Goal: Information Seeking & Learning: Find specific fact

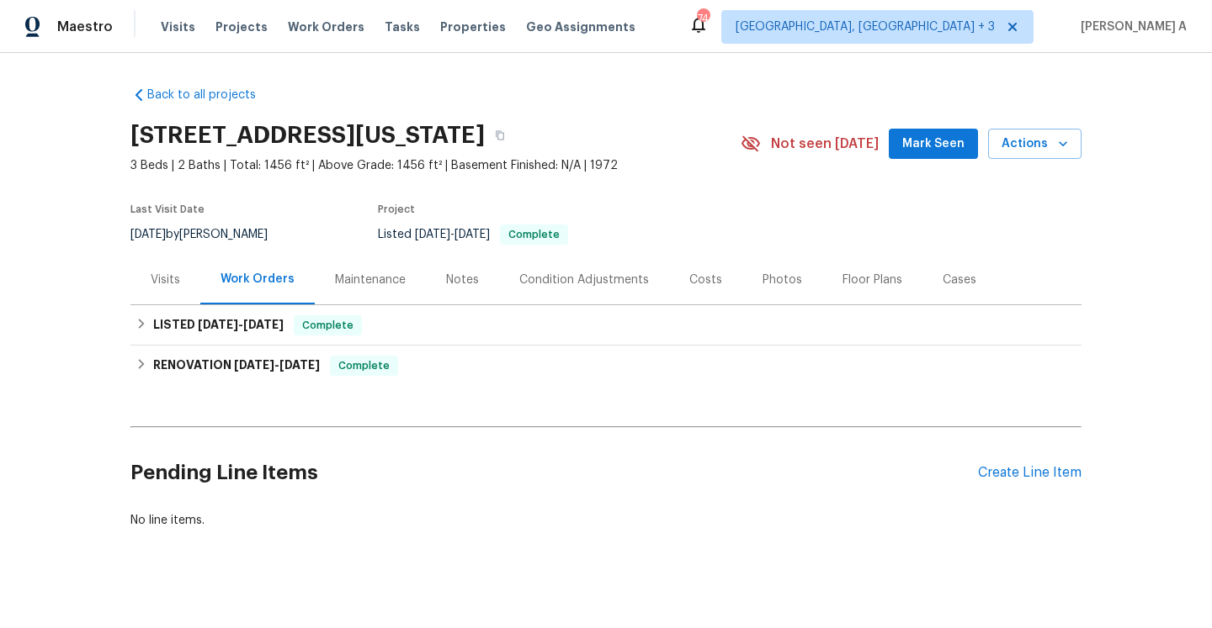
click at [161, 289] on div "Visits" at bounding box center [165, 280] width 29 height 17
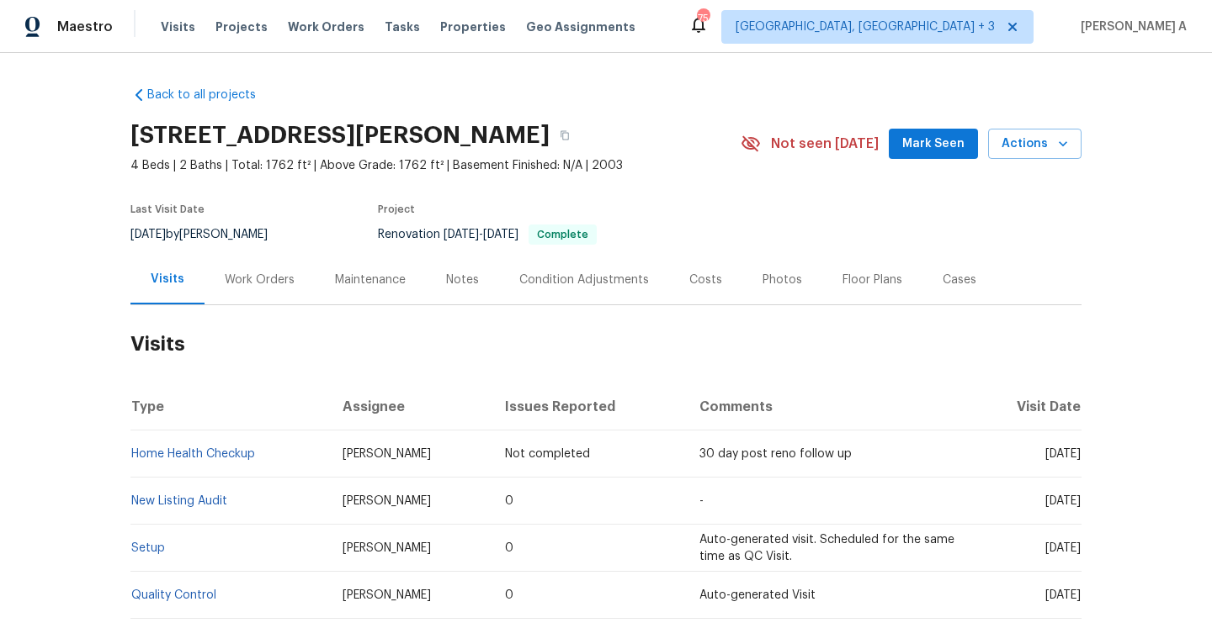
click at [246, 280] on div "Work Orders" at bounding box center [260, 280] width 70 height 17
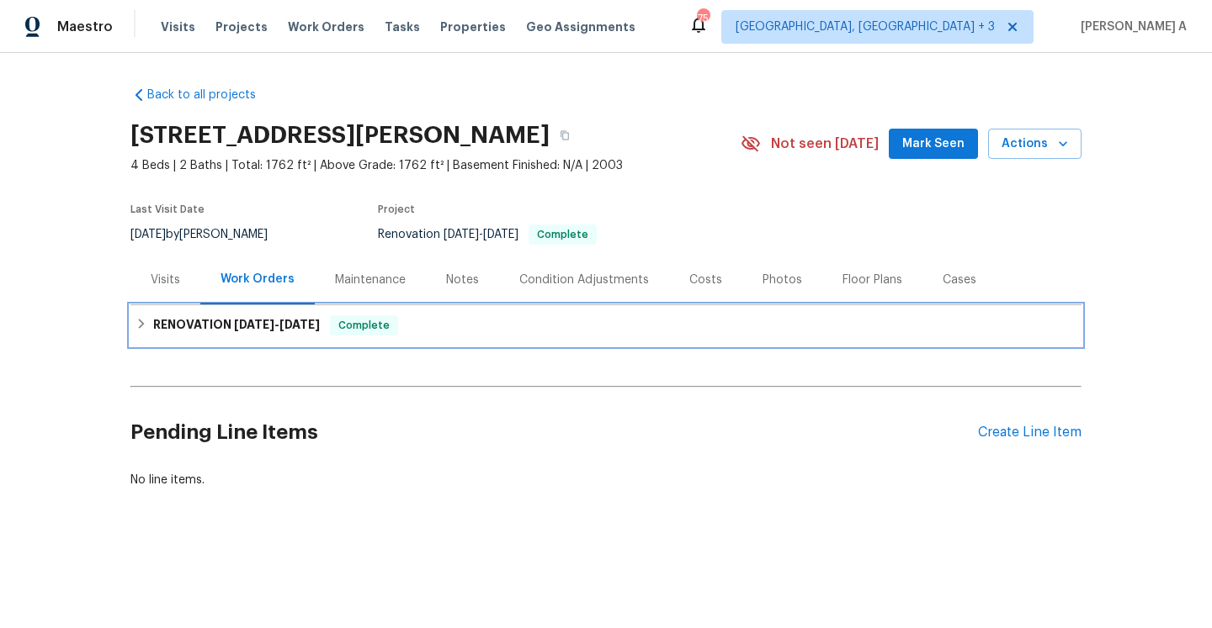
click at [251, 310] on div "RENOVATION [DATE] - [DATE] Complete" at bounding box center [605, 325] width 951 height 40
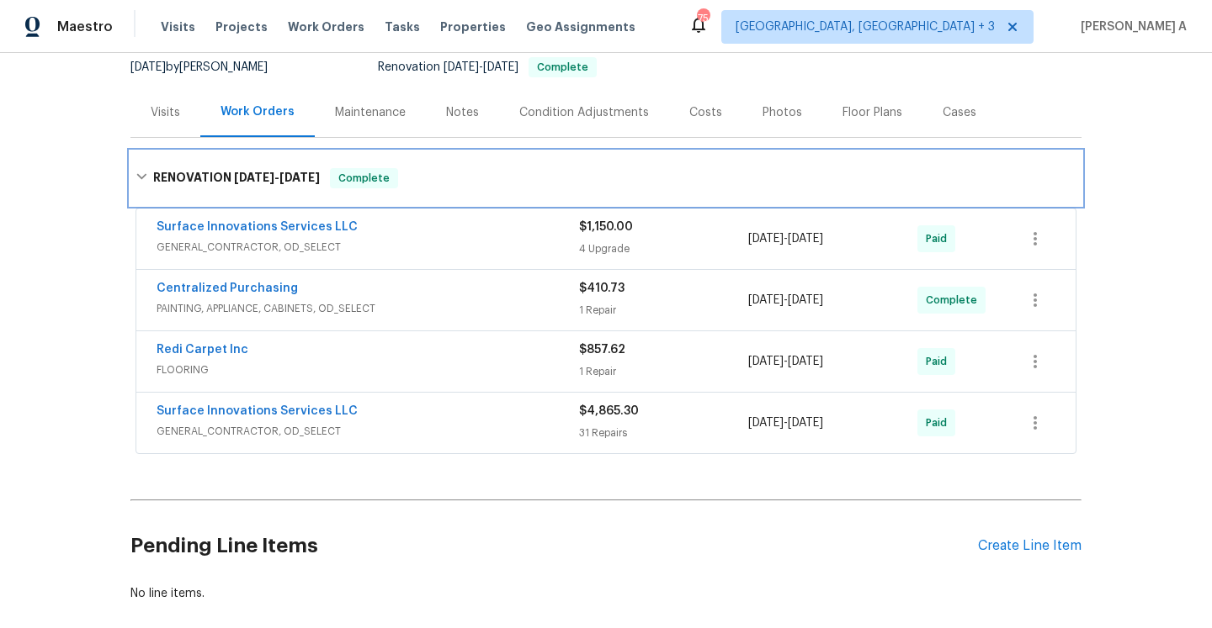
scroll to position [198, 0]
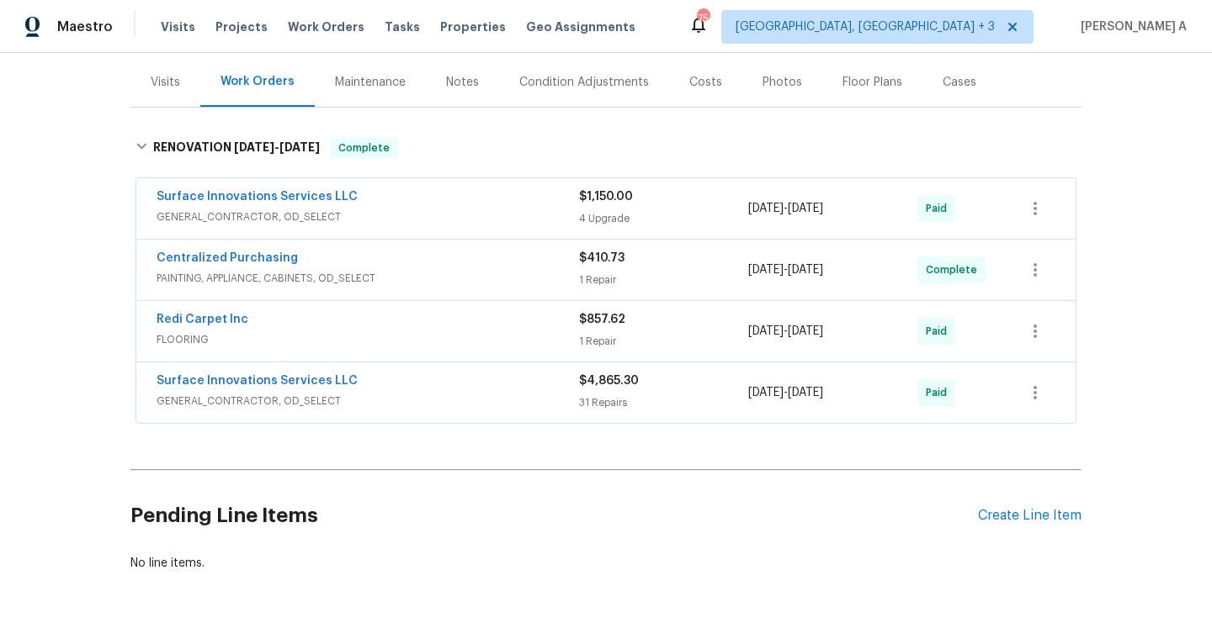
click at [375, 222] on span "GENERAL_CONTRACTOR, OD_SELECT" at bounding box center [367, 217] width 422 height 17
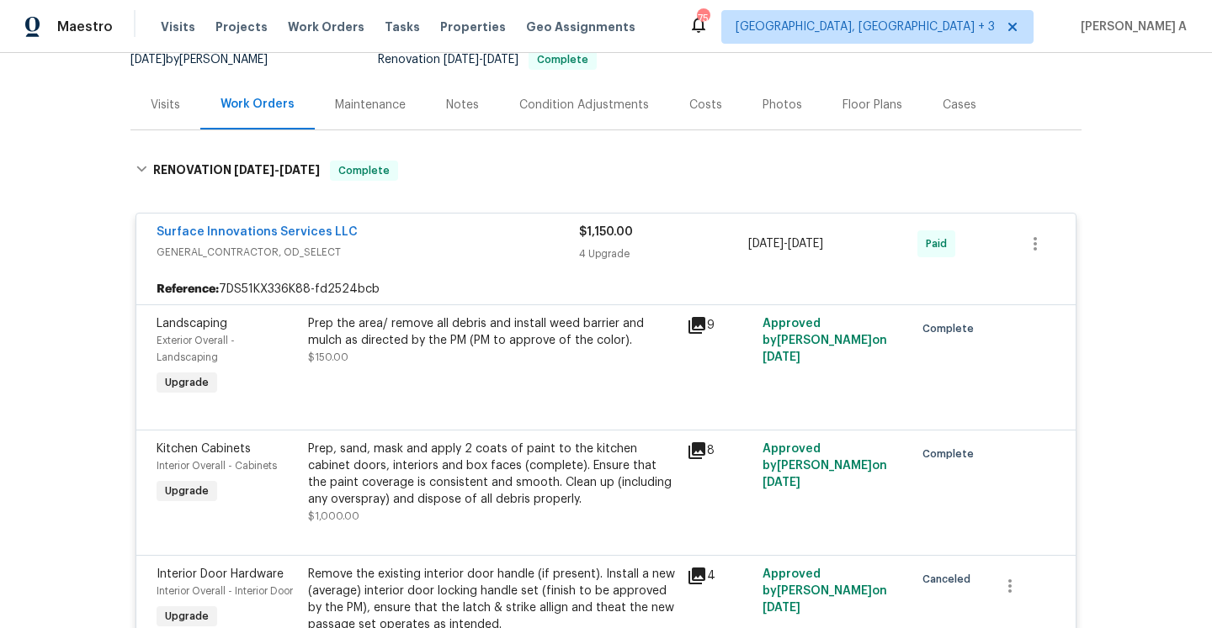
scroll to position [63, 0]
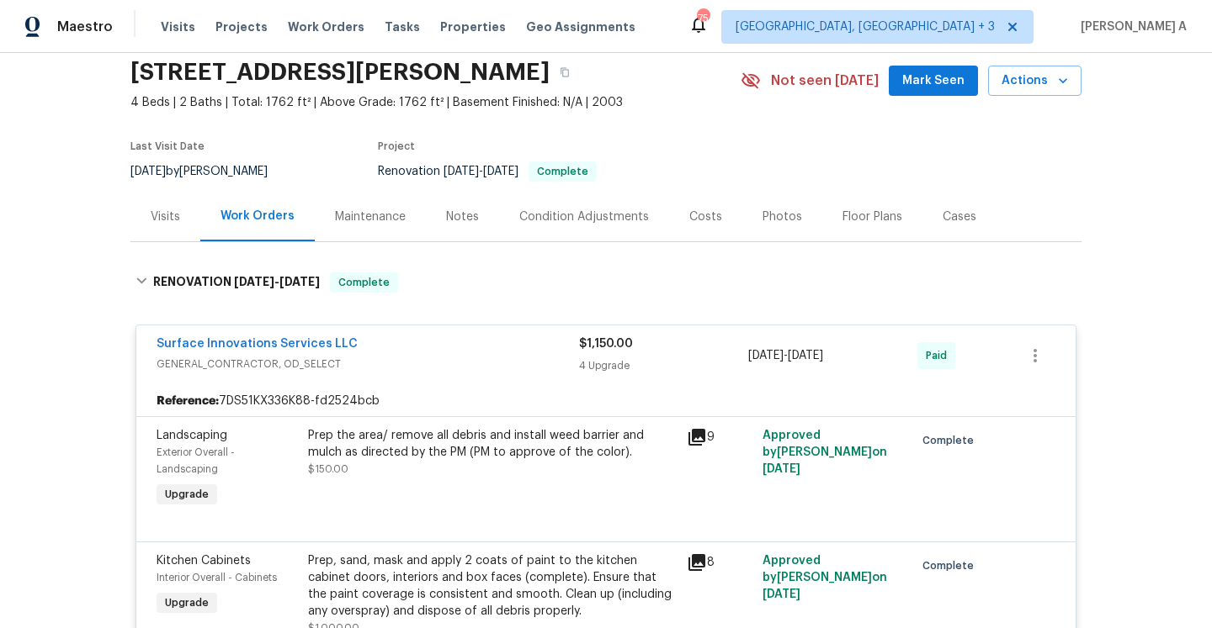
click at [435, 341] on div "Surface Innovations Services LLC" at bounding box center [367, 346] width 422 height 20
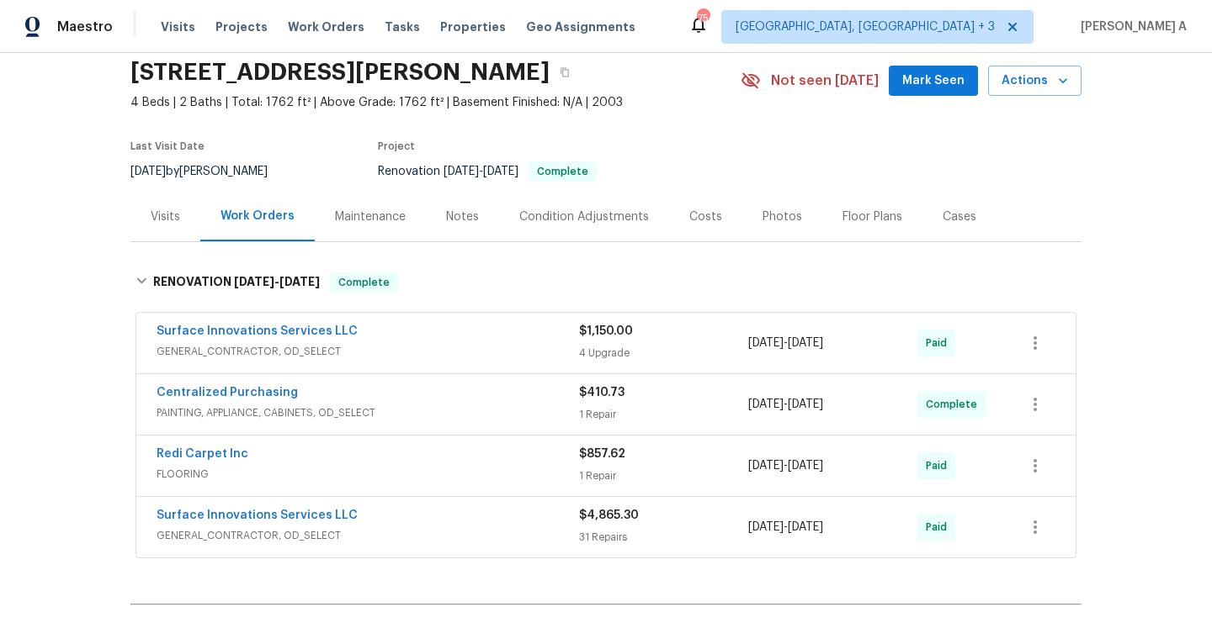
click at [180, 231] on div "Visits" at bounding box center [165, 217] width 70 height 50
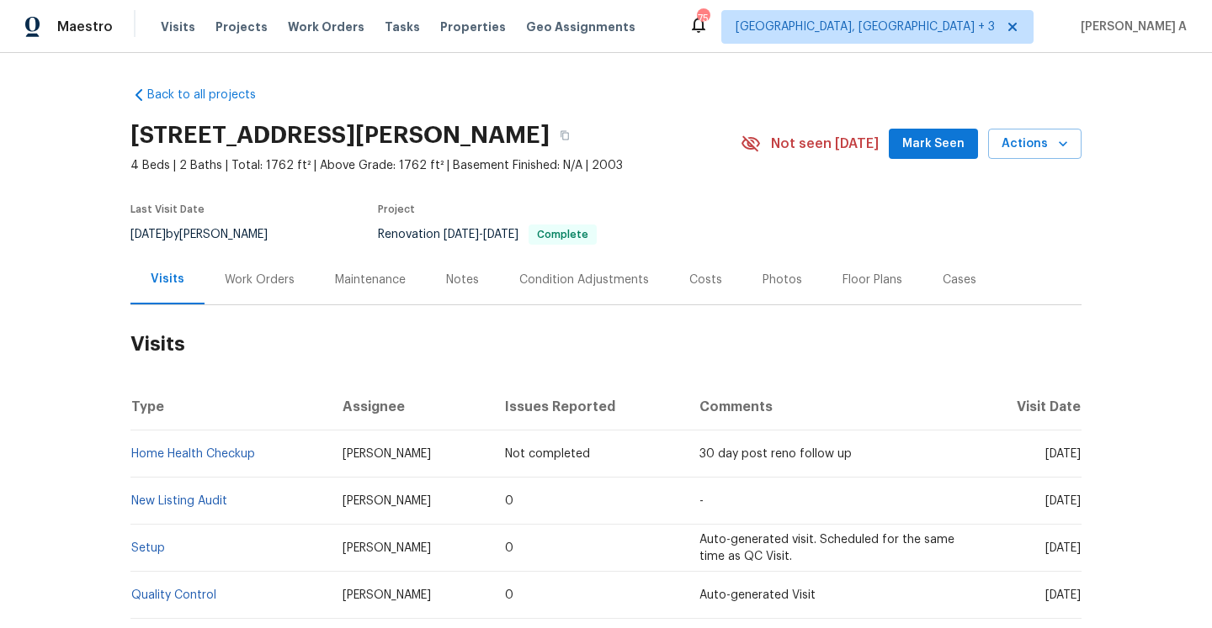
click at [264, 265] on div "Work Orders" at bounding box center [259, 280] width 110 height 50
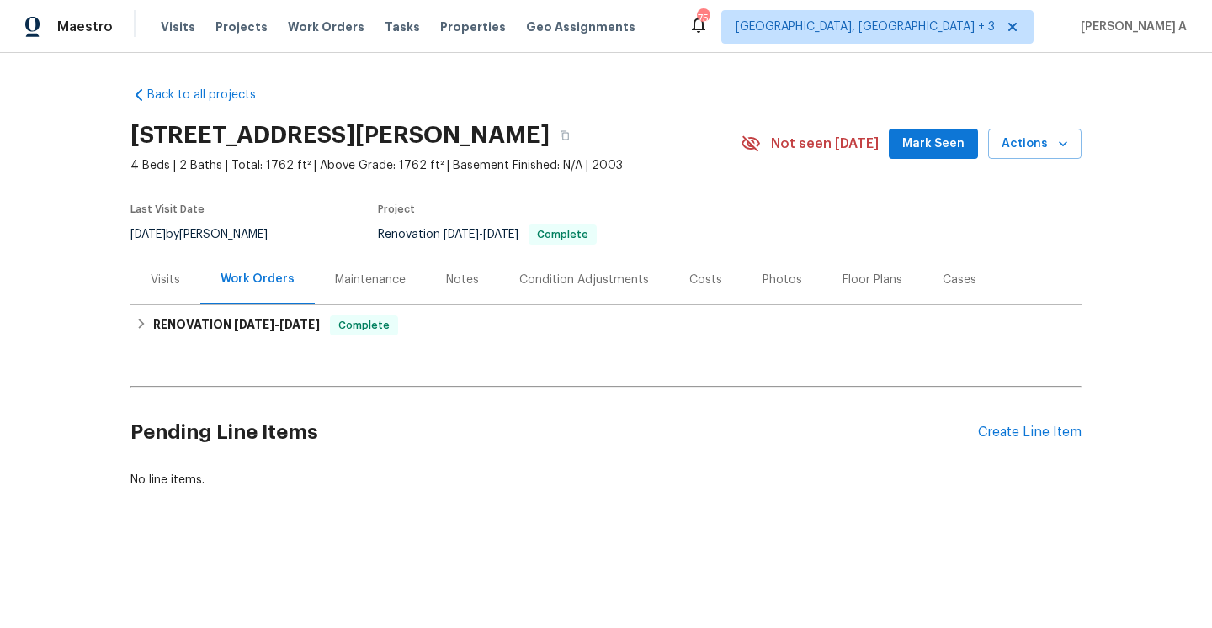
click at [159, 267] on div "Visits" at bounding box center [165, 280] width 70 height 50
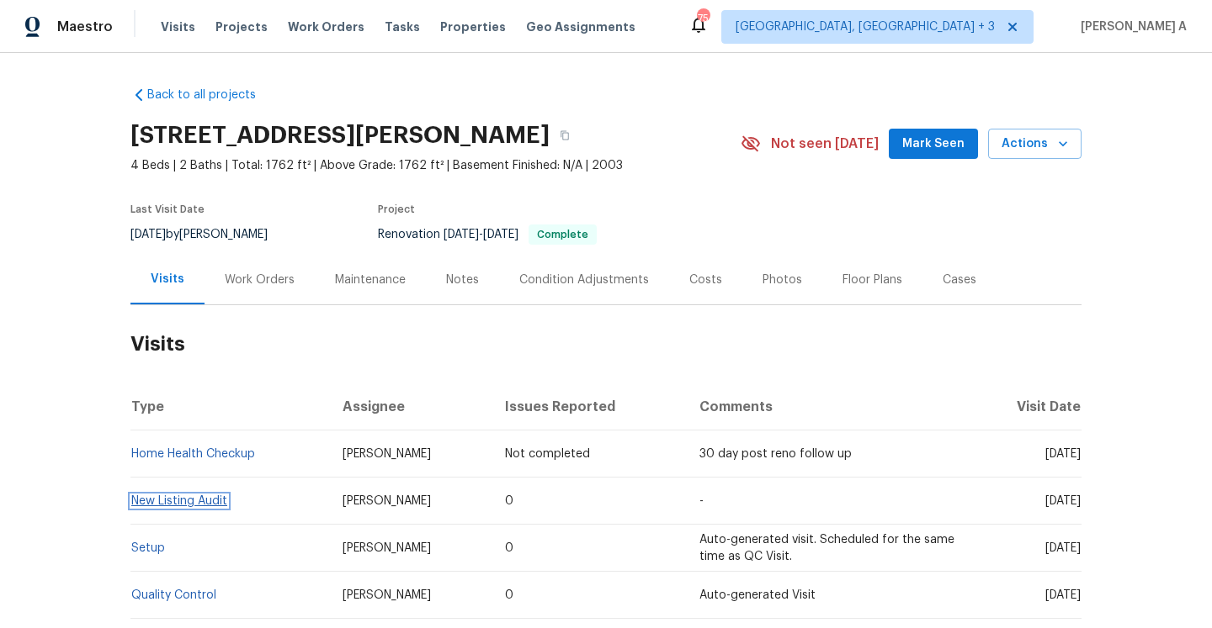
click at [204, 501] on link "New Listing Audit" at bounding box center [179, 502] width 96 height 12
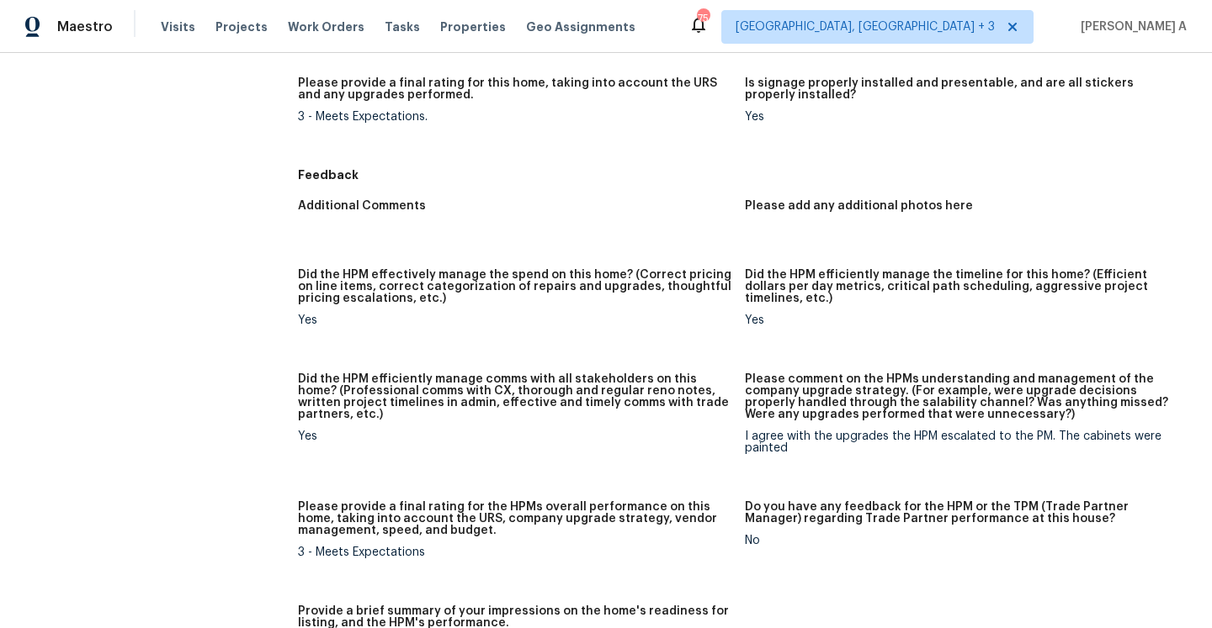
scroll to position [1530, 0]
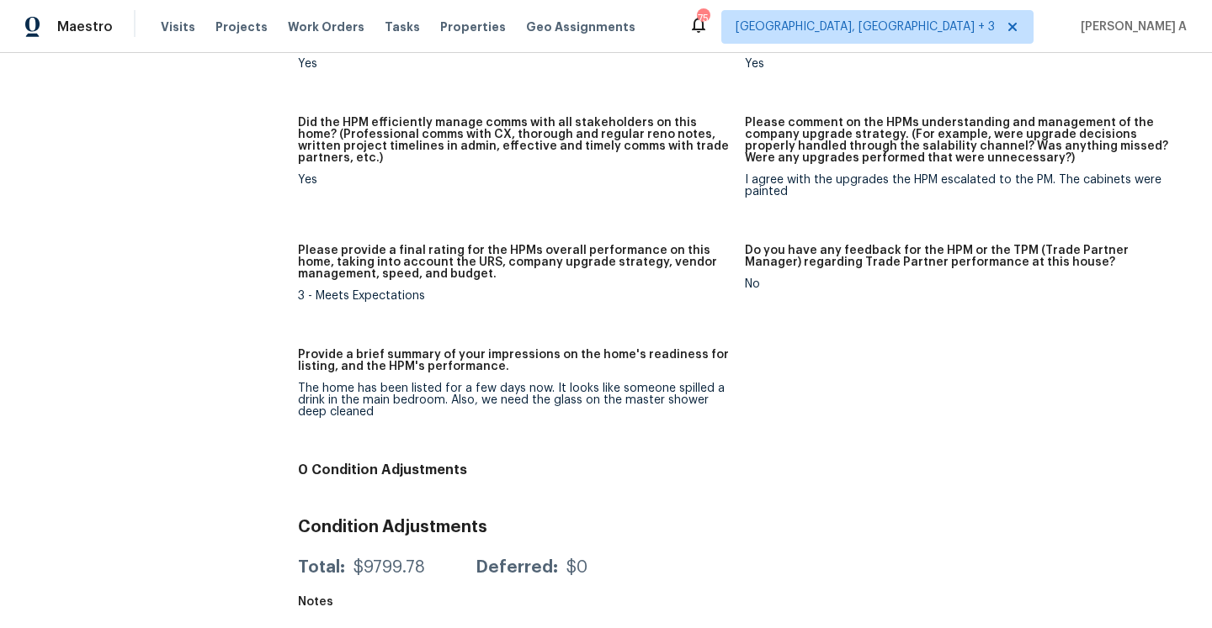
click at [406, 406] on div "The home has been listed for a few days now. It looks like someone spilled a dr…" at bounding box center [514, 400] width 433 height 35
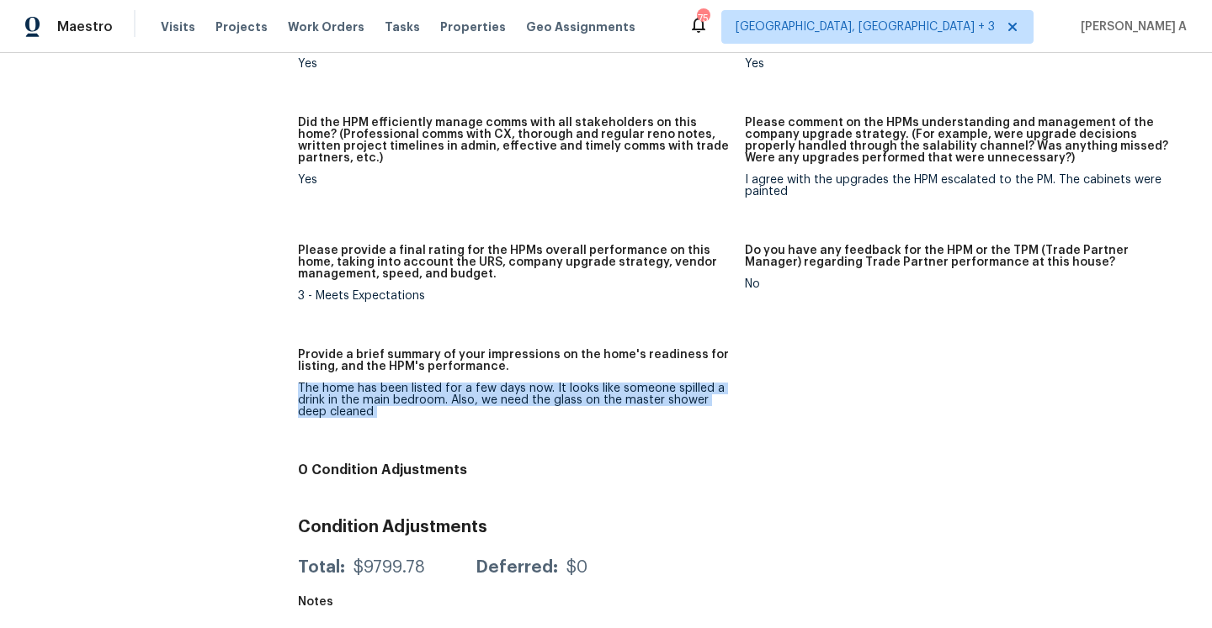
click at [406, 406] on div "The home has been listed for a few days now. It looks like someone spilled a dr…" at bounding box center [514, 400] width 433 height 35
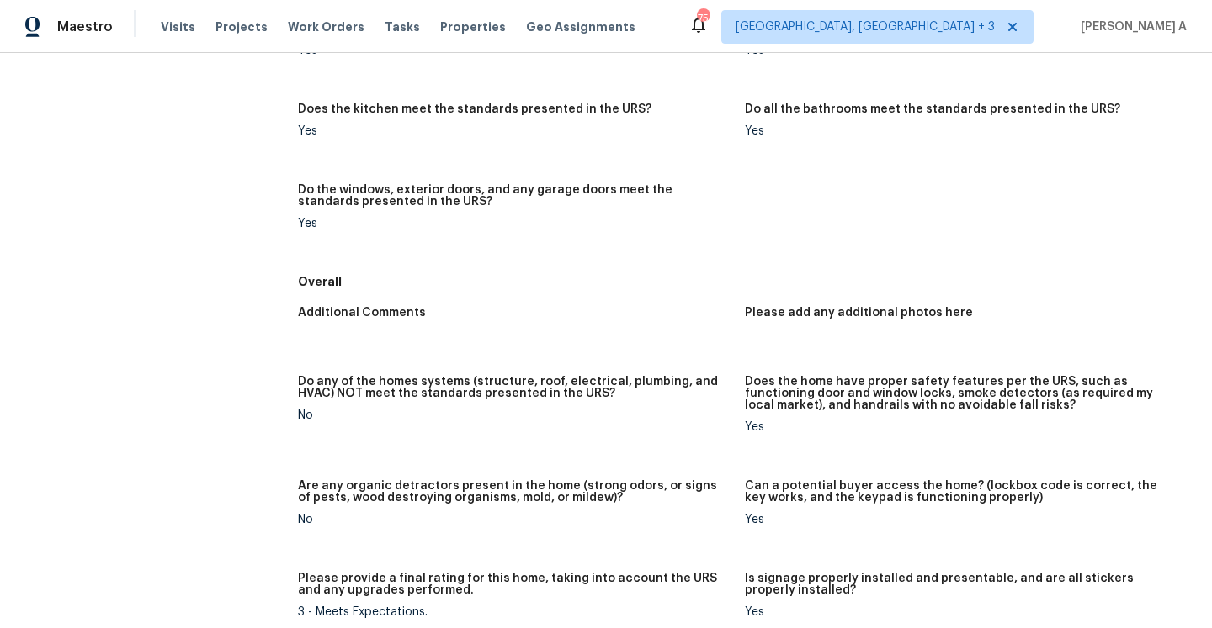
scroll to position [0, 0]
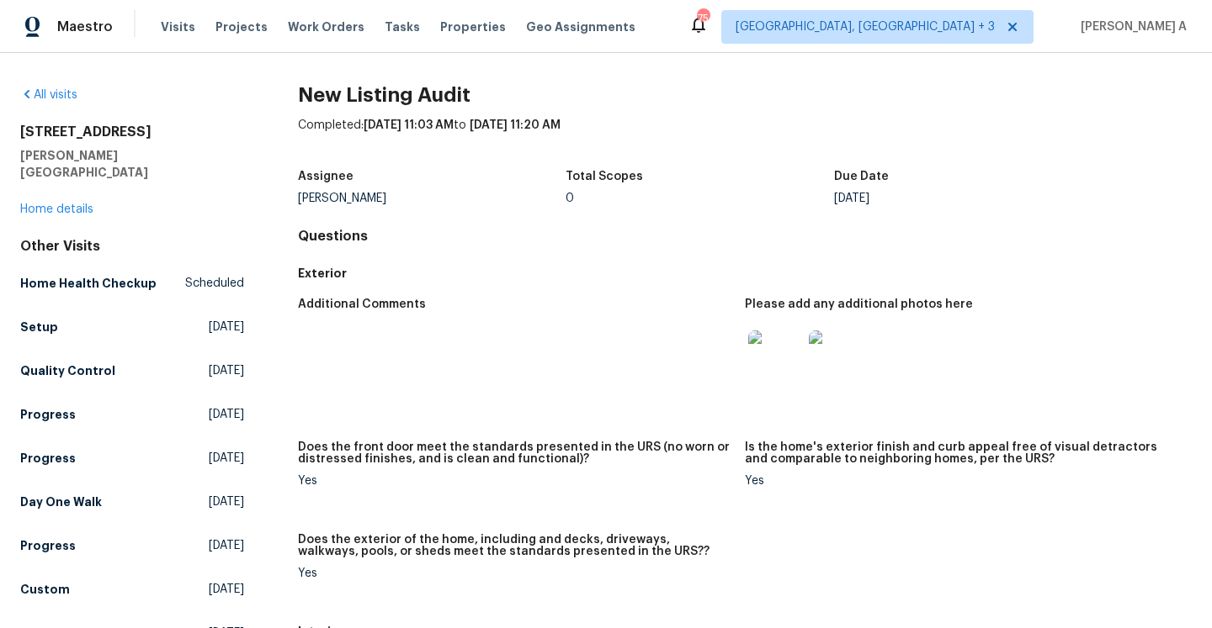
click at [61, 204] on div "All visits [STREET_ADDRESS][PERSON_NAME] Home details Other Visits Home Health …" at bounding box center [132, 368] width 224 height 562
click at [61, 204] on link "Home details" at bounding box center [56, 210] width 73 height 12
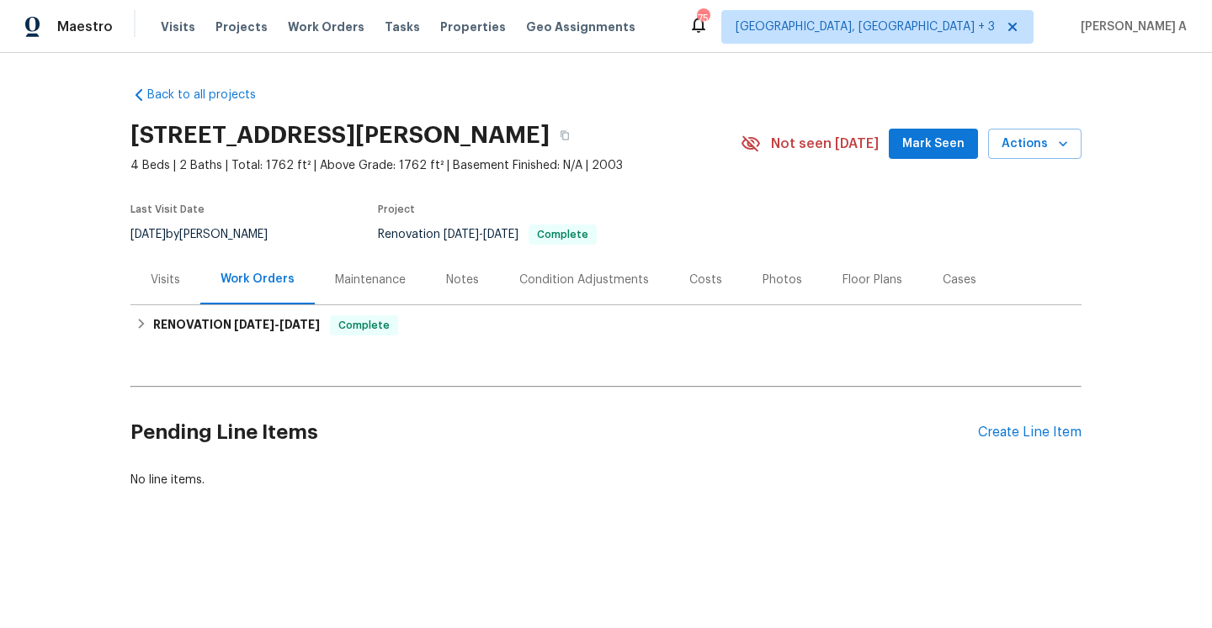
click at [183, 299] on div "Visits" at bounding box center [165, 280] width 70 height 50
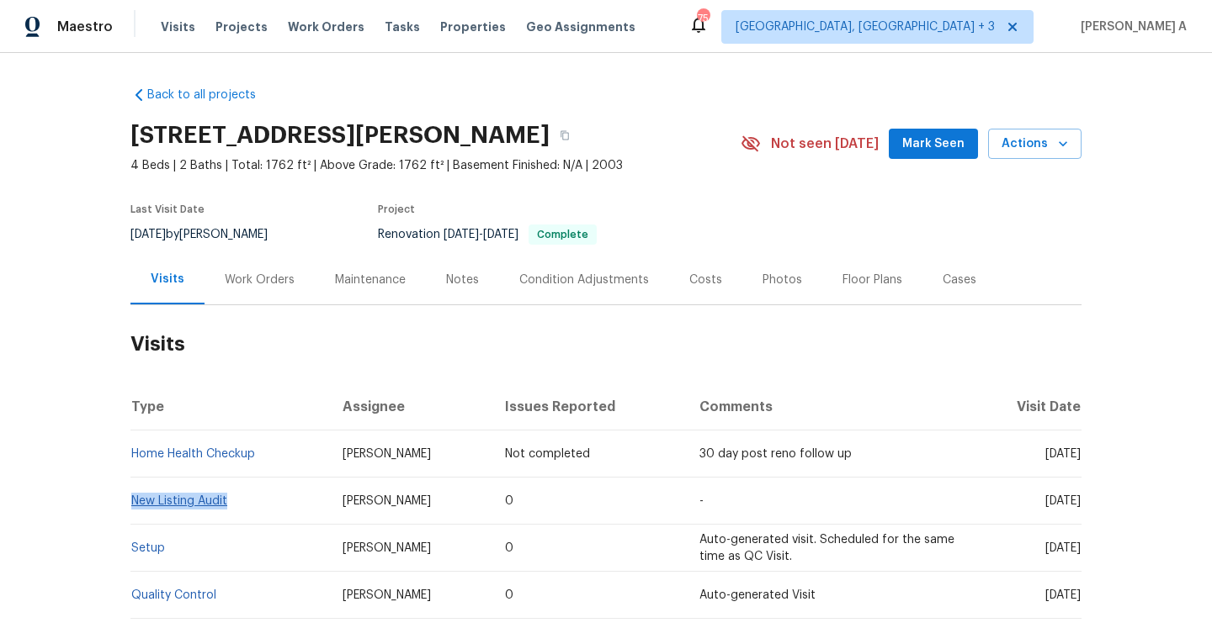
drag, startPoint x: 242, startPoint y: 499, endPoint x: 134, endPoint y: 495, distance: 108.6
click at [134, 495] on td "New Listing Audit" at bounding box center [229, 501] width 199 height 47
copy link "New Listing Audit"
click at [245, 261] on div "Work Orders" at bounding box center [259, 280] width 110 height 50
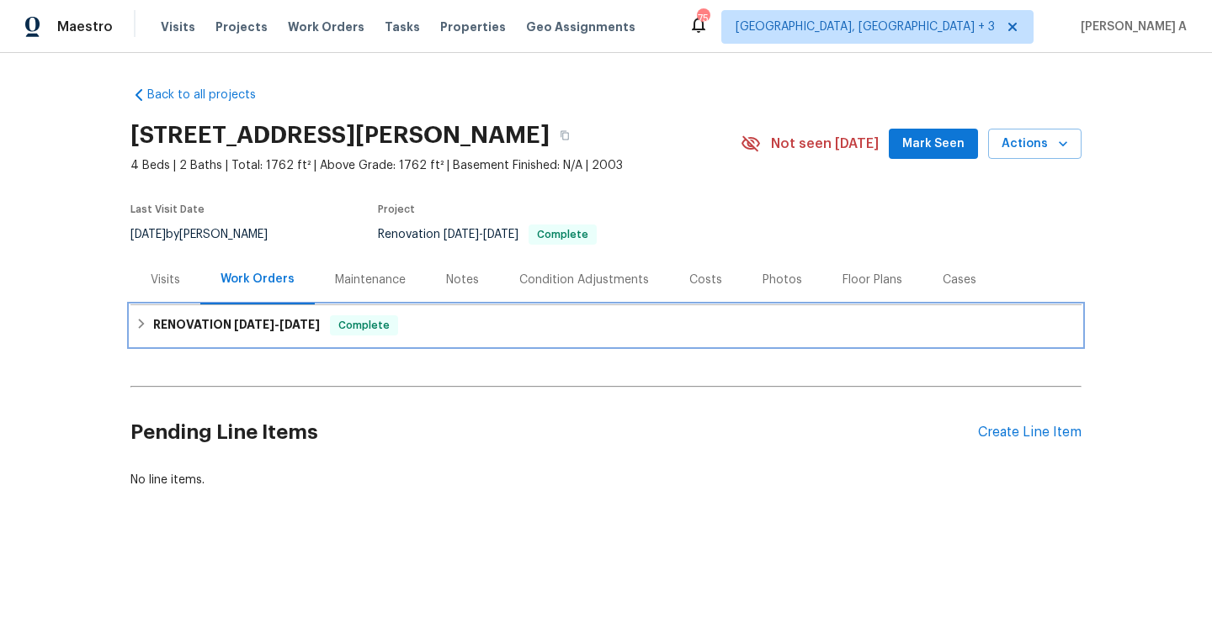
click at [284, 314] on div "RENOVATION [DATE] - [DATE] Complete" at bounding box center [605, 325] width 951 height 40
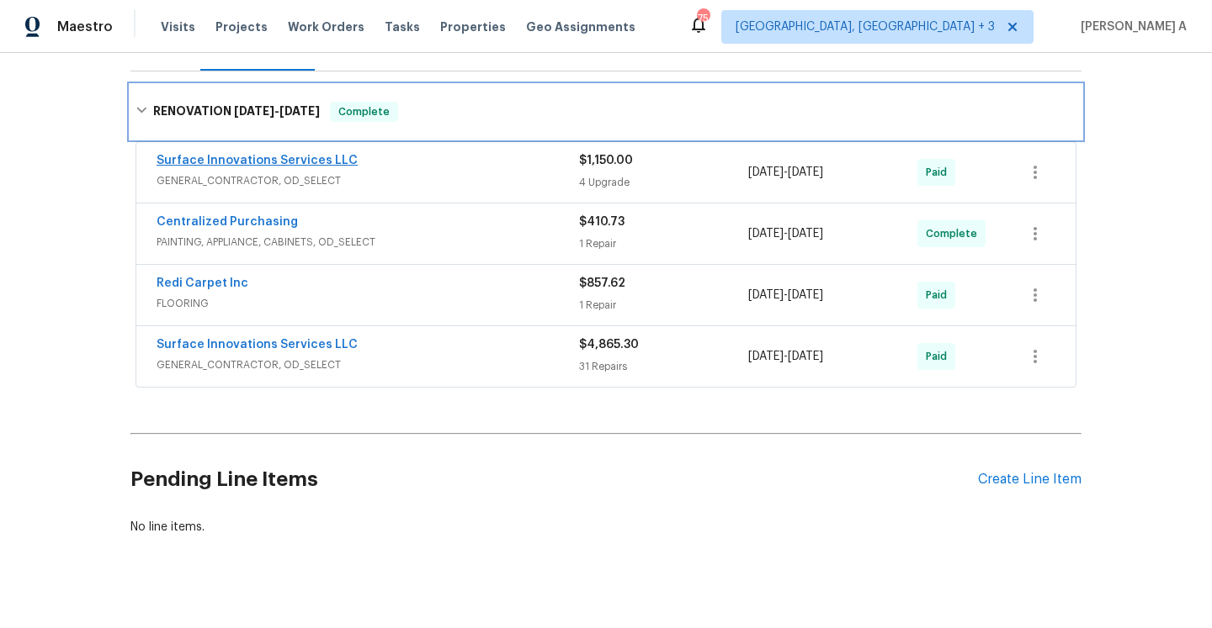
scroll to position [245, 0]
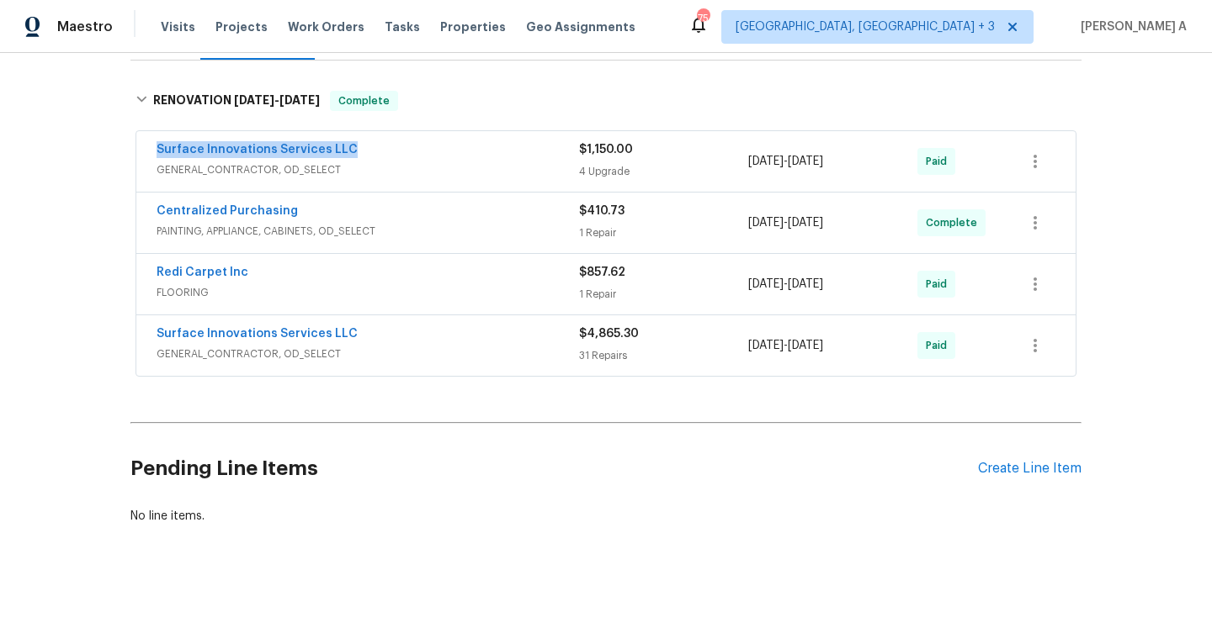
drag, startPoint x: 352, startPoint y: 151, endPoint x: 156, endPoint y: 151, distance: 196.0
click at [156, 151] on div "Surface Innovations Services LLC GENERAL_CONTRACTOR, OD_SELECT $1,150.00 4 Upgr…" at bounding box center [605, 161] width 939 height 61
copy link "Surface Innovations Services LLC"
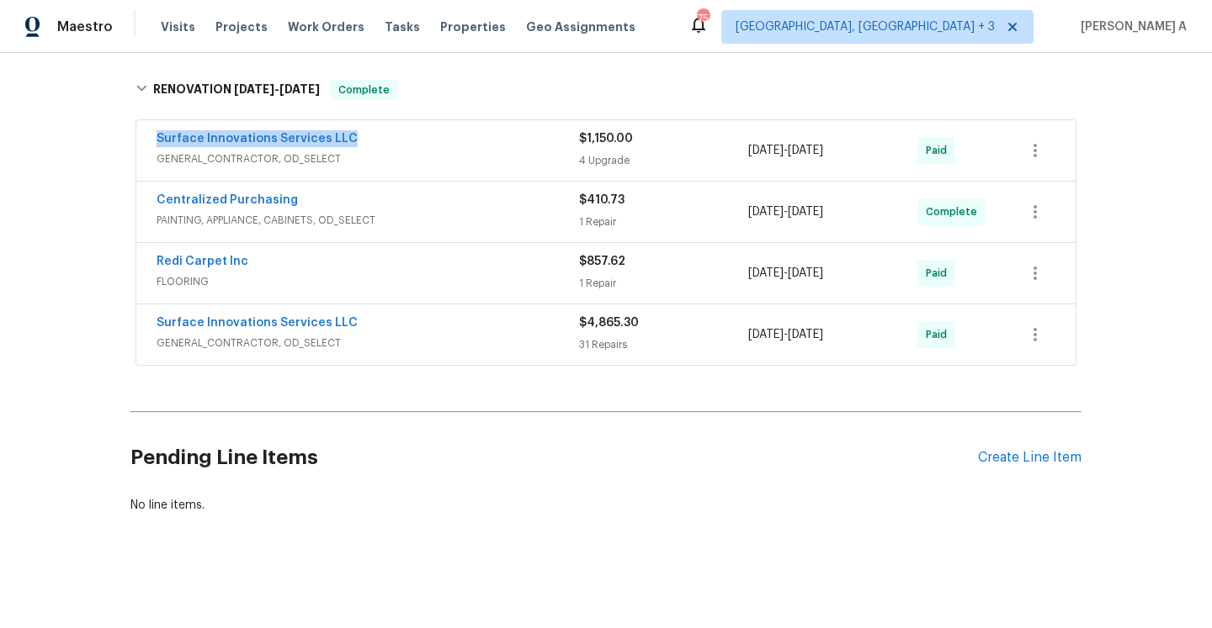
click at [530, 144] on div "Surface Innovations Services LLC" at bounding box center [367, 140] width 422 height 20
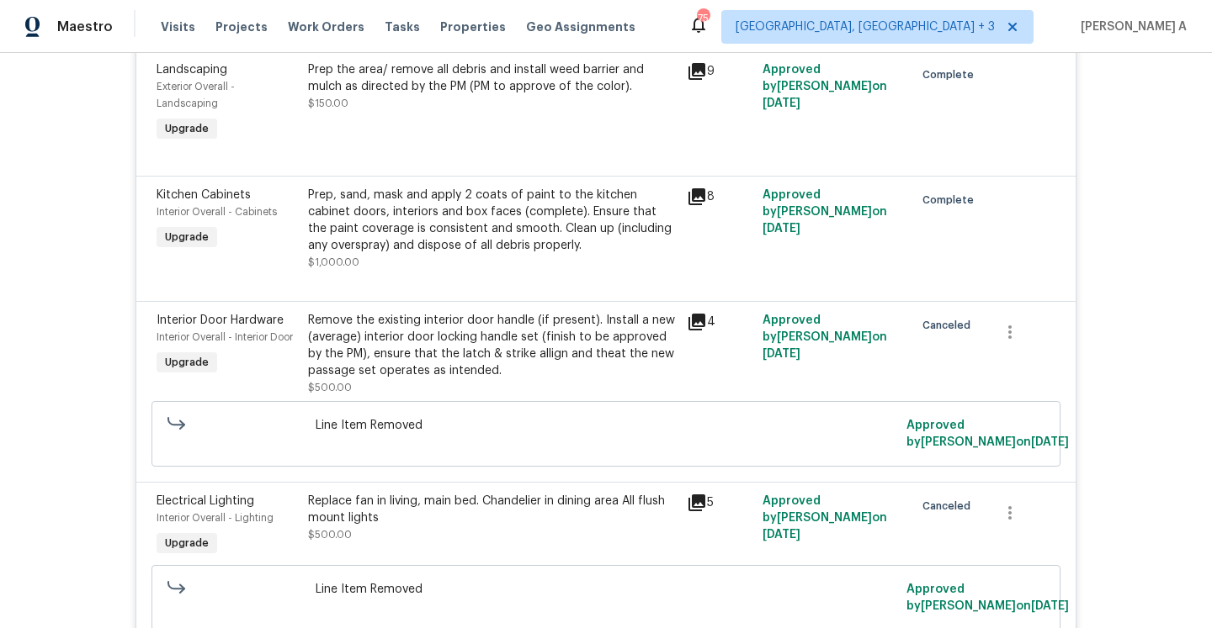
scroll to position [483, 0]
